Goal: Check status: Check status

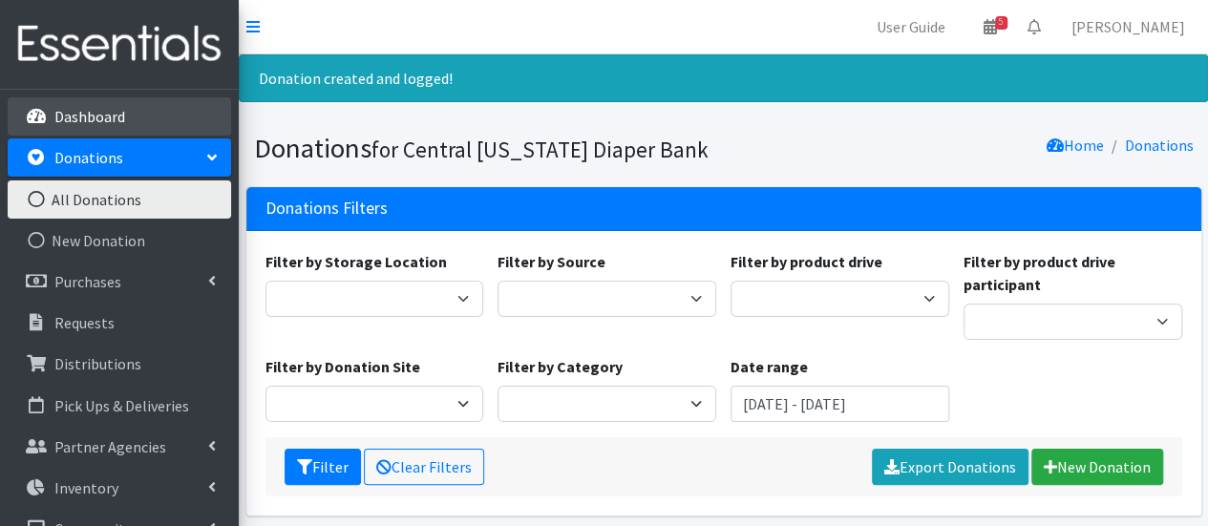
click at [160, 123] on link "Dashboard" at bounding box center [119, 116] width 223 height 38
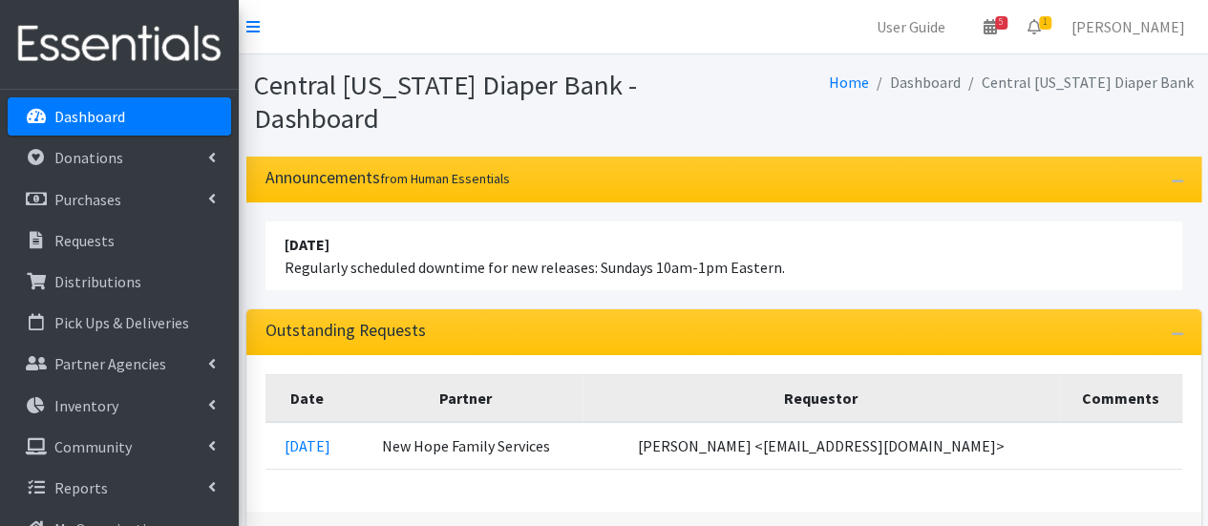
scroll to position [38, 0]
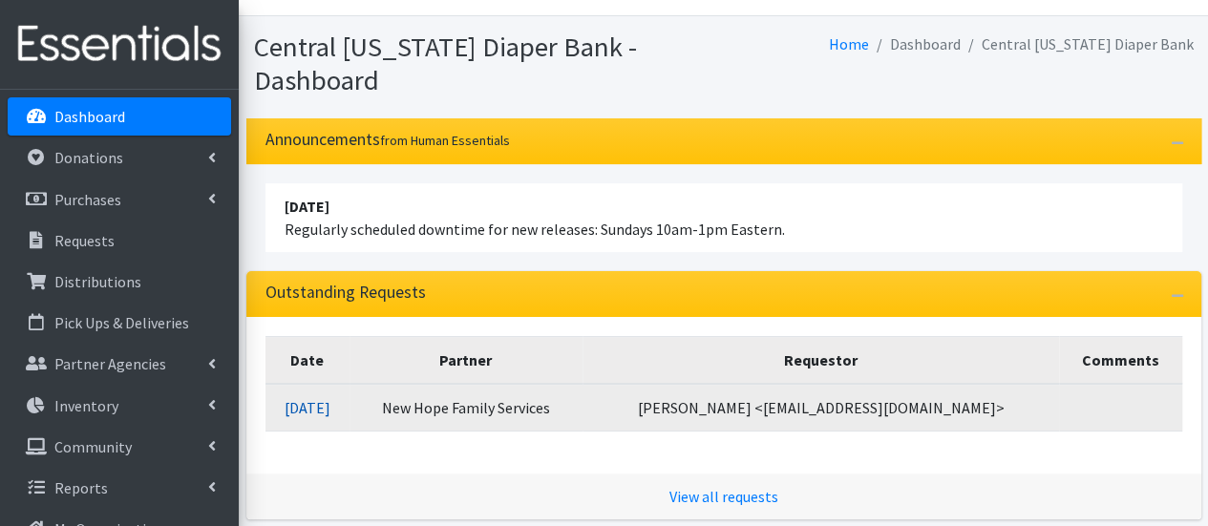
click at [318, 413] on link "09/17/2025" at bounding box center [308, 407] width 46 height 19
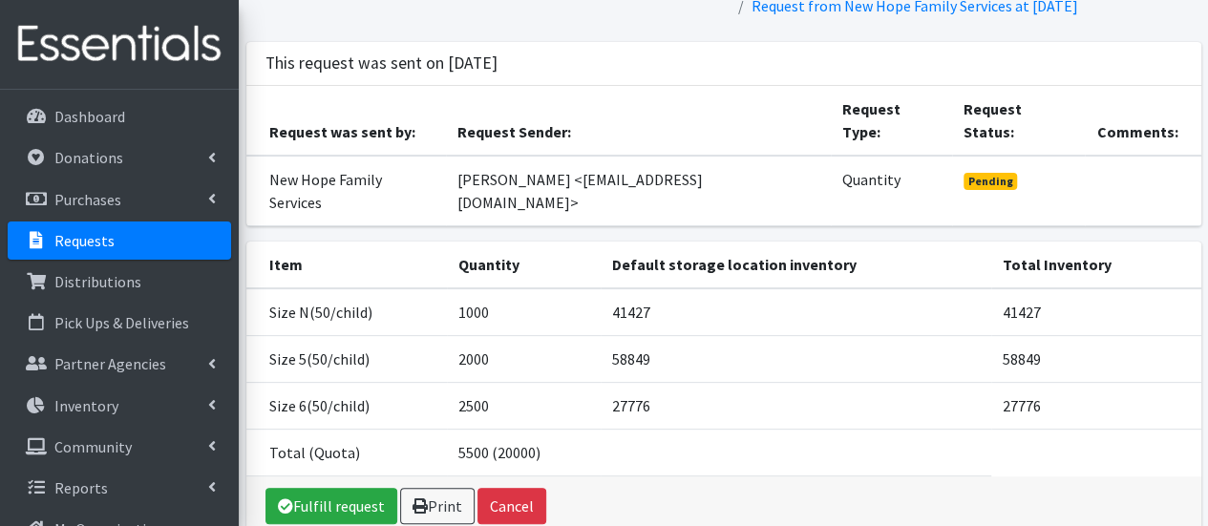
scroll to position [151, 0]
